Goal: Task Accomplishment & Management: Use online tool/utility

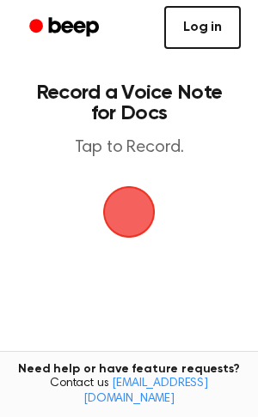
click at [186, 32] on link "Log in" at bounding box center [202, 27] width 76 height 43
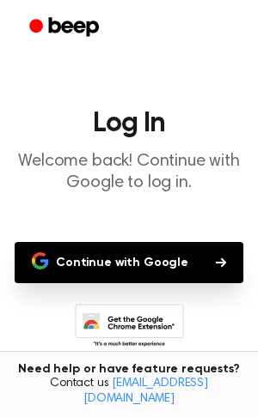
click at [114, 261] on button "Continue with Google" at bounding box center [129, 262] width 228 height 41
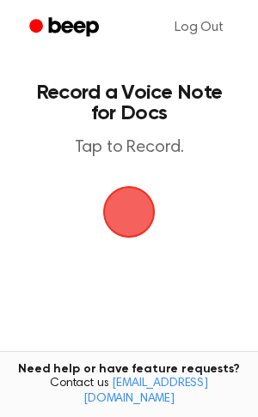
click at [120, 221] on span "button" at bounding box center [129, 212] width 48 height 48
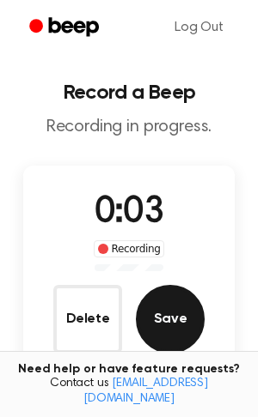
click at [164, 303] on button "Save" at bounding box center [170, 319] width 69 height 69
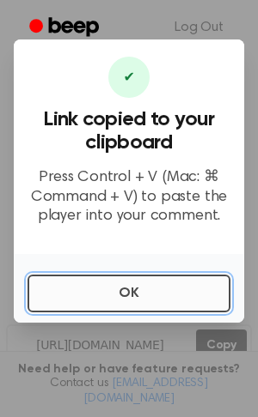
click at [113, 297] on button "OK" at bounding box center [128, 294] width 203 height 38
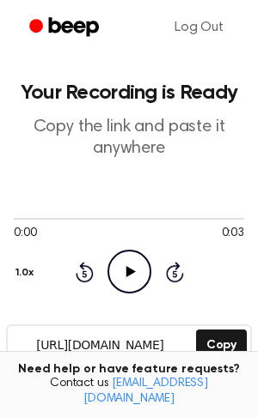
click at [119, 289] on icon "Play Audio" at bounding box center [129, 272] width 44 height 44
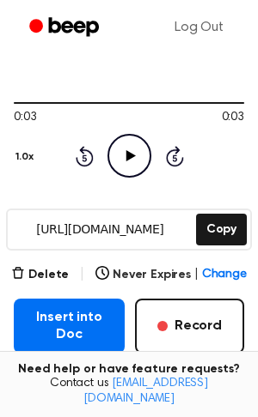
scroll to position [155, 0]
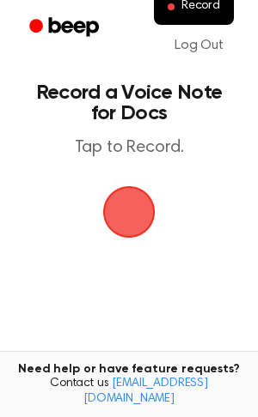
click at [119, 222] on span "button" at bounding box center [129, 213] width 56 height 56
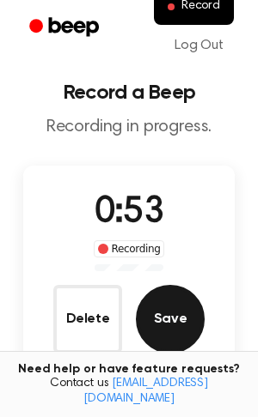
click at [173, 310] on button "Save" at bounding box center [170, 319] width 69 height 69
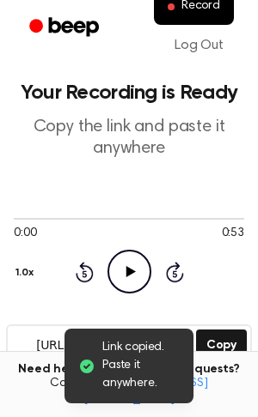
click at [126, 271] on icon at bounding box center [129, 271] width 9 height 11
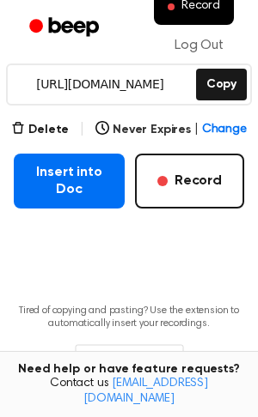
scroll to position [288, 0]
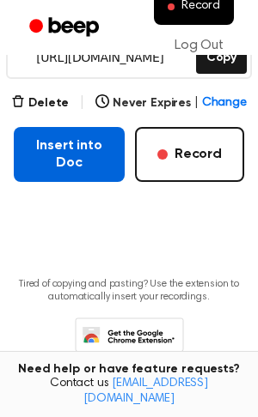
click at [46, 155] on button "Insert into Doc" at bounding box center [69, 154] width 111 height 55
click at [81, 143] on button "Insert into Doc" at bounding box center [69, 154] width 111 height 55
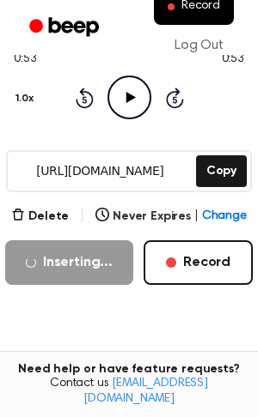
scroll to position [165, 0]
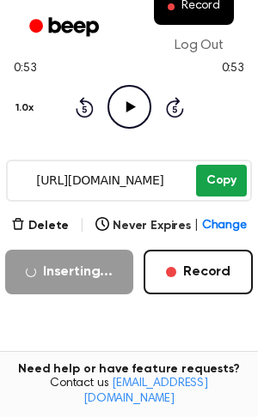
click at [219, 176] on button "Copy" at bounding box center [221, 181] width 51 height 32
